Goal: Navigation & Orientation: Understand site structure

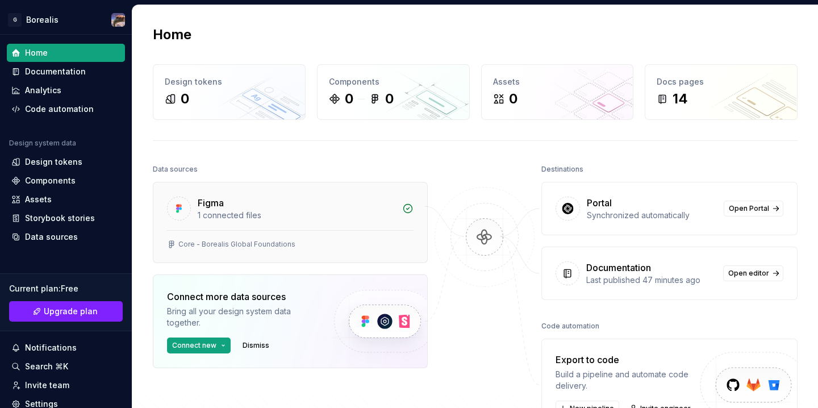
click at [220, 251] on div "Core - Borealis Global Foundations" at bounding box center [290, 246] width 274 height 32
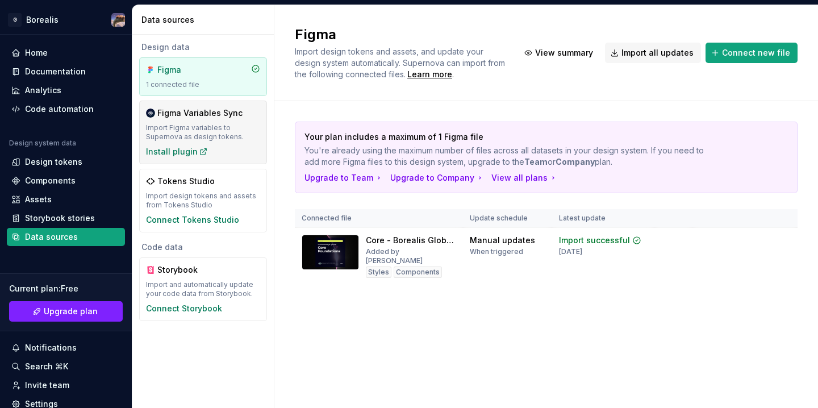
click at [244, 135] on div "Import Figma variables to Supernova as design tokens." at bounding box center [203, 132] width 114 height 18
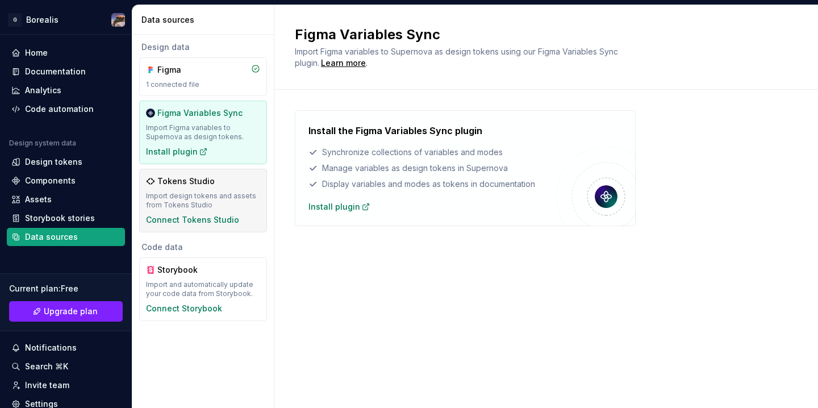
click at [250, 213] on div "Tokens Studio Import design tokens and assets from Tokens Studio Connect Tokens…" at bounding box center [203, 201] width 114 height 50
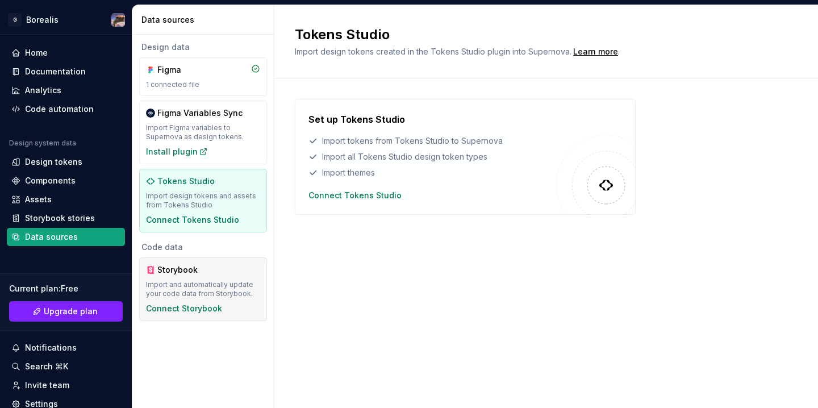
click at [244, 279] on div "Storybook Import and automatically update your code data from Storybook. Connec…" at bounding box center [203, 289] width 114 height 50
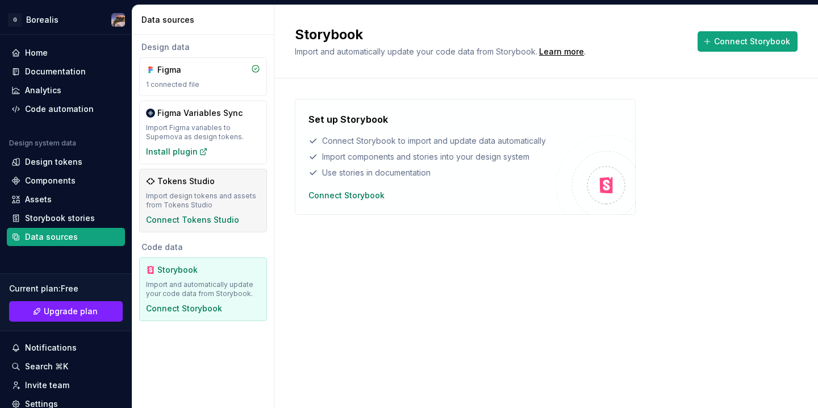
click at [219, 205] on div "Import design tokens and assets from Tokens Studio" at bounding box center [203, 200] width 114 height 18
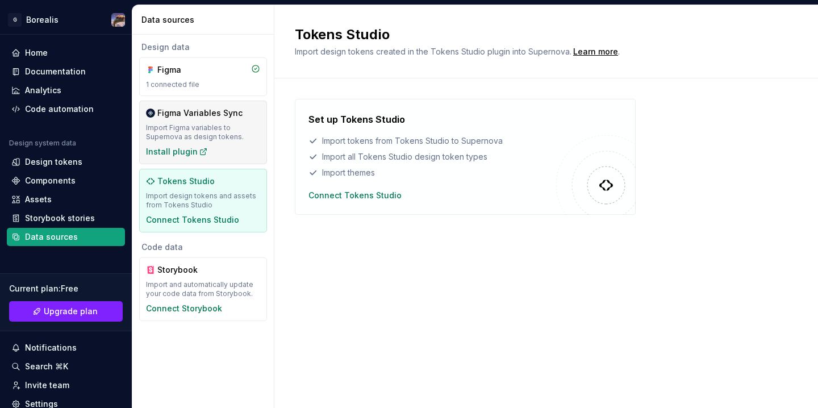
click at [220, 130] on div "Import Figma variables to Supernova as design tokens." at bounding box center [203, 132] width 114 height 18
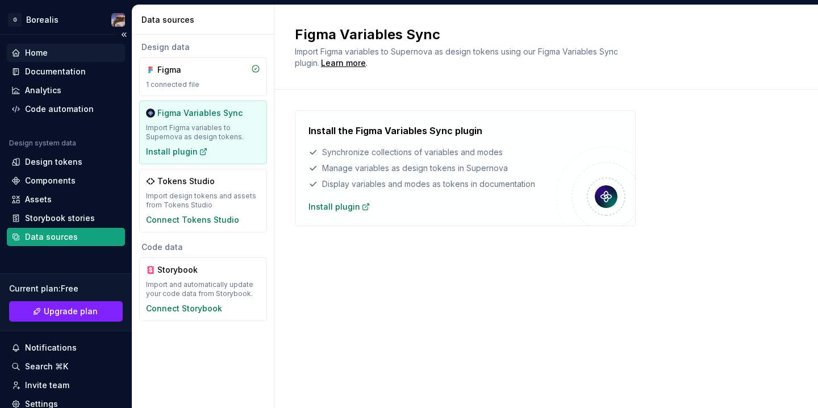
click at [60, 52] on div "Home" at bounding box center [65, 52] width 109 height 11
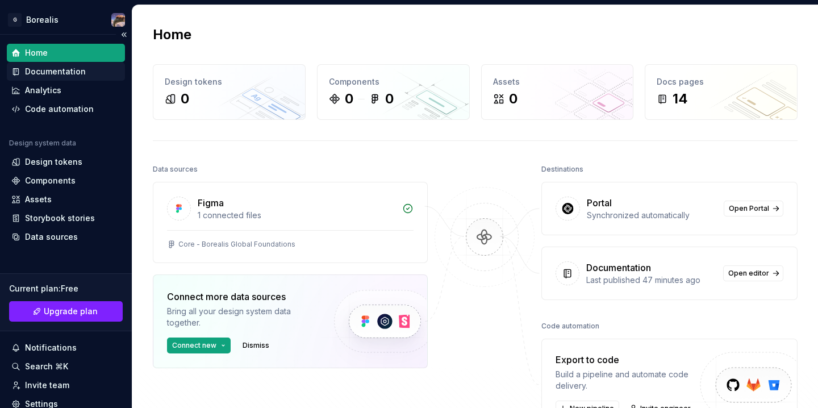
click at [55, 70] on div "Documentation" at bounding box center [55, 71] width 61 height 11
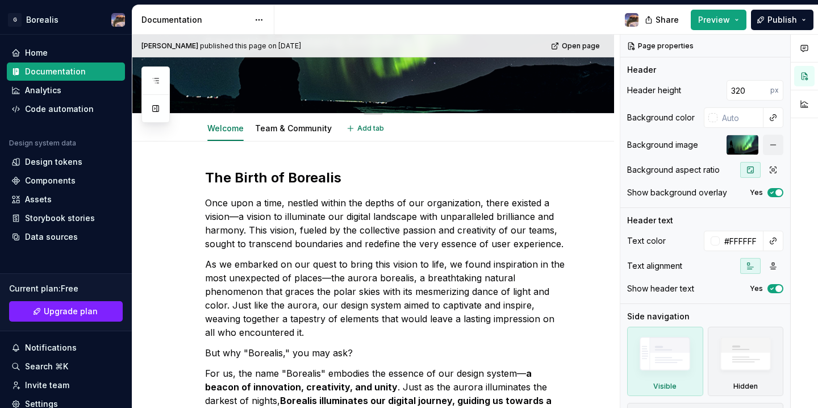
type textarea "*"
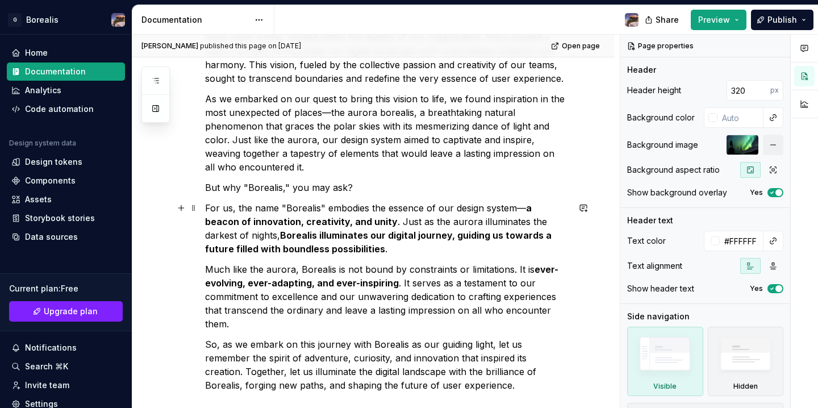
scroll to position [410, 0]
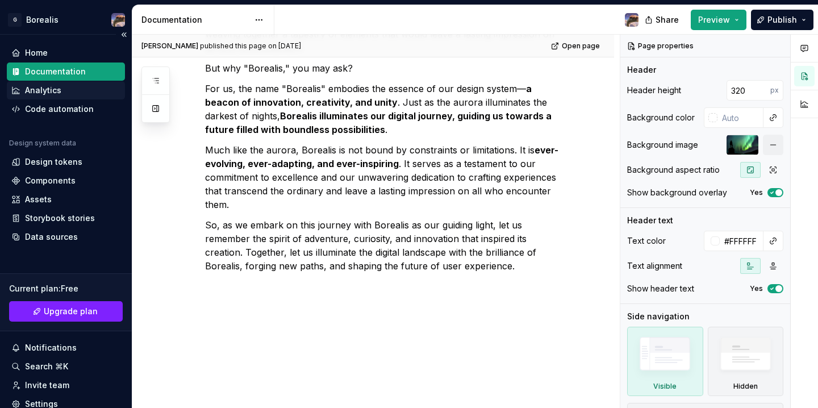
click at [52, 84] on div "Analytics" at bounding box center [66, 90] width 118 height 18
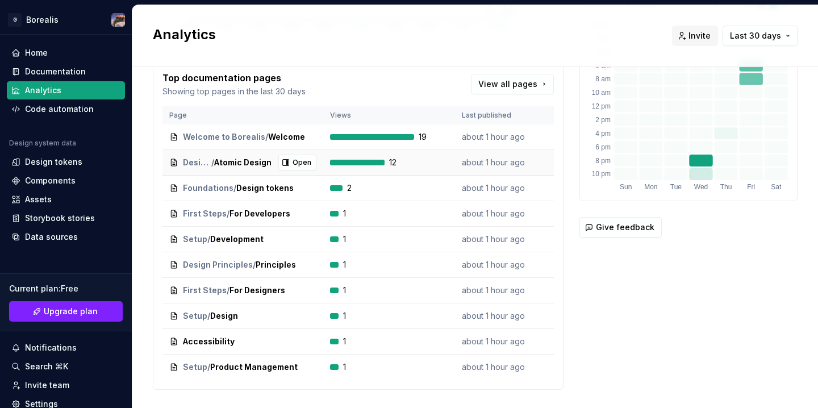
scroll to position [298, 0]
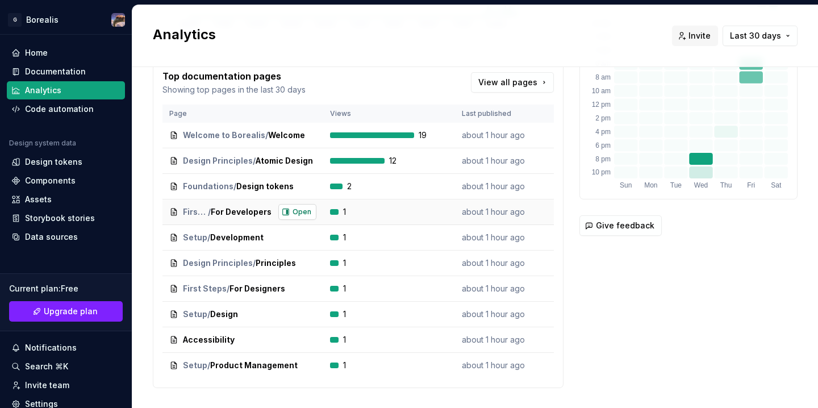
click at [283, 215] on button "Open" at bounding box center [297, 212] width 38 height 16
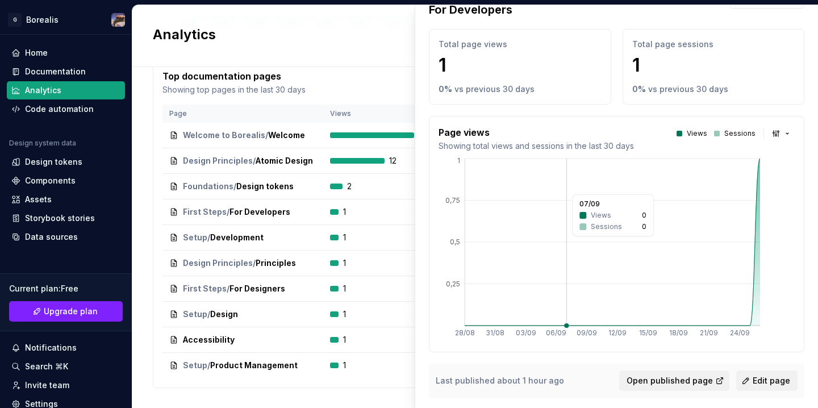
scroll to position [62, 0]
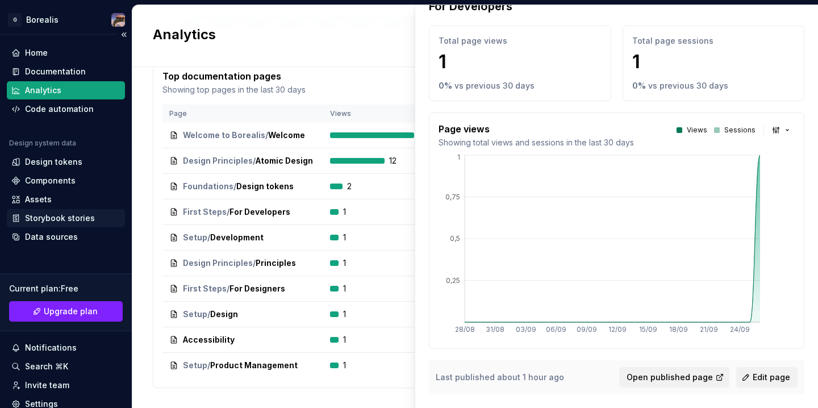
click at [60, 218] on div "Storybook stories" at bounding box center [60, 217] width 70 height 11
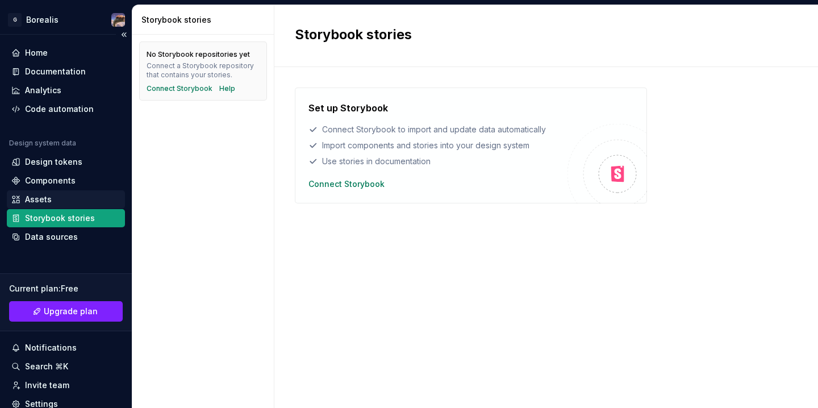
click at [41, 198] on div "Assets" at bounding box center [38, 199] width 27 height 11
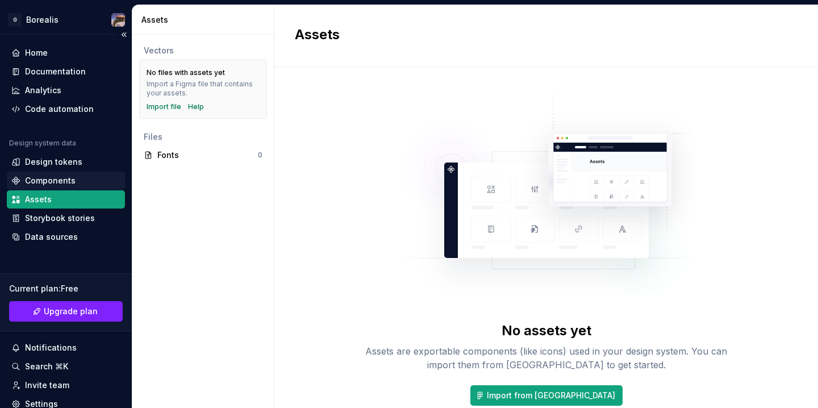
click at [40, 181] on div "Components" at bounding box center [50, 180] width 51 height 11
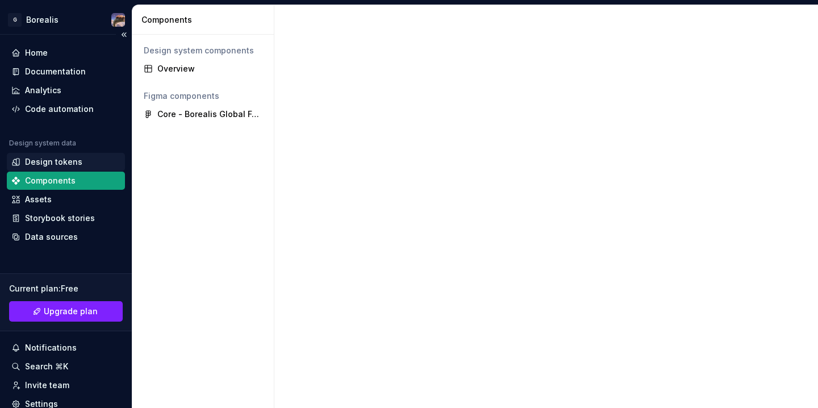
click at [41, 162] on div "Design tokens" at bounding box center [53, 161] width 57 height 11
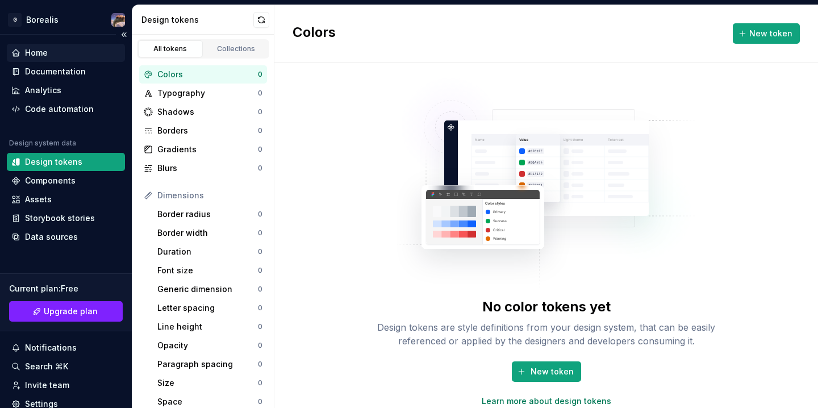
click at [34, 55] on div "Home" at bounding box center [36, 52] width 23 height 11
